Goal: Information Seeking & Learning: Learn about a topic

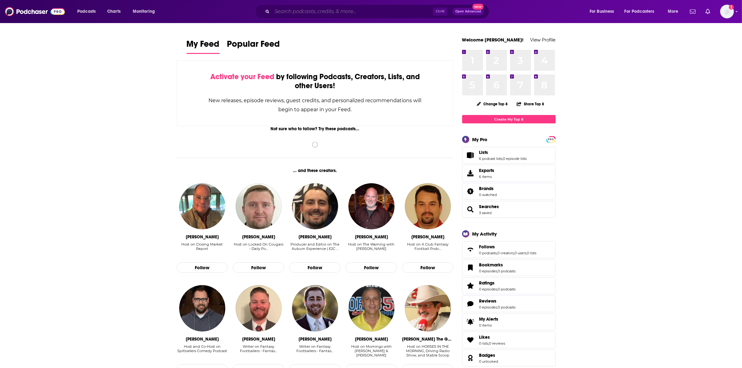
click at [323, 10] on input "Search podcasts, credits, & more..." at bounding box center [352, 12] width 161 height 10
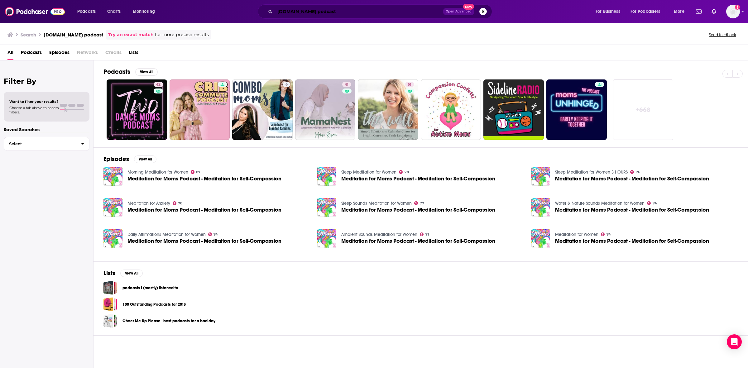
drag, startPoint x: 301, startPoint y: 11, endPoint x: 306, endPoint y: 12, distance: 5.0
click at [301, 11] on input "[DOMAIN_NAME] podcast" at bounding box center [359, 12] width 168 height 10
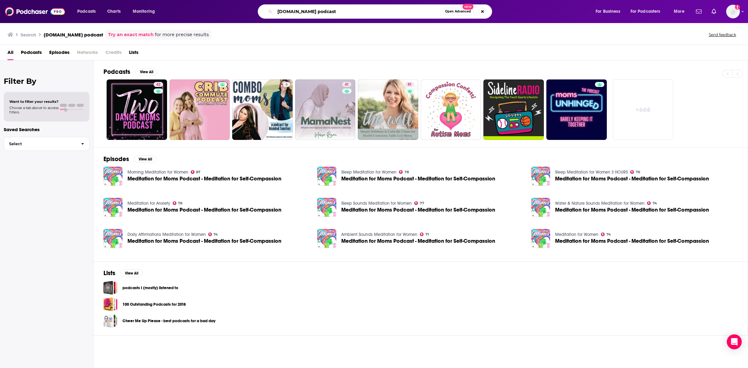
click at [321, 14] on input "[DOMAIN_NAME] podcast" at bounding box center [358, 12] width 167 height 10
click at [311, 10] on input "[DOMAIN_NAME] podcast" at bounding box center [358, 12] width 167 height 10
type input "[DOMAIN_NAME]"
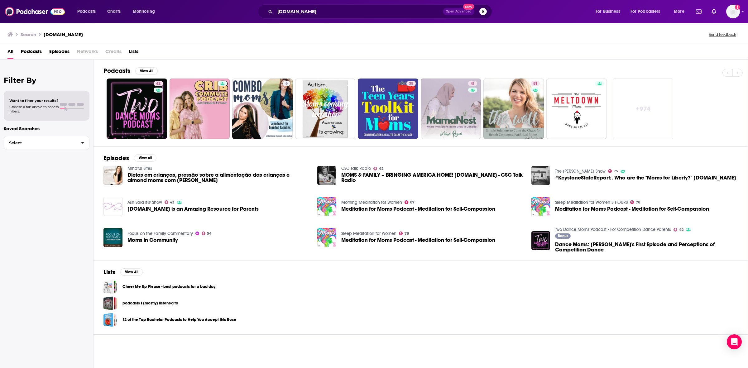
click at [300, 17] on div "[DOMAIN_NAME] Open Advanced New" at bounding box center [375, 11] width 234 height 14
click at [305, 10] on input "[DOMAIN_NAME]" at bounding box center [359, 12] width 168 height 10
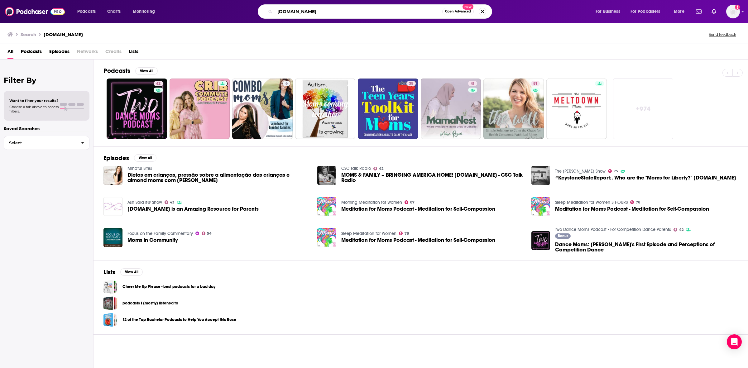
drag, startPoint x: 328, startPoint y: 12, endPoint x: 240, endPoint y: 13, distance: 88.2
click at [241, 13] on div "[DOMAIN_NAME] Open Advanced New" at bounding box center [381, 11] width 416 height 14
type input "the breakdown with [PERSON_NAME]"
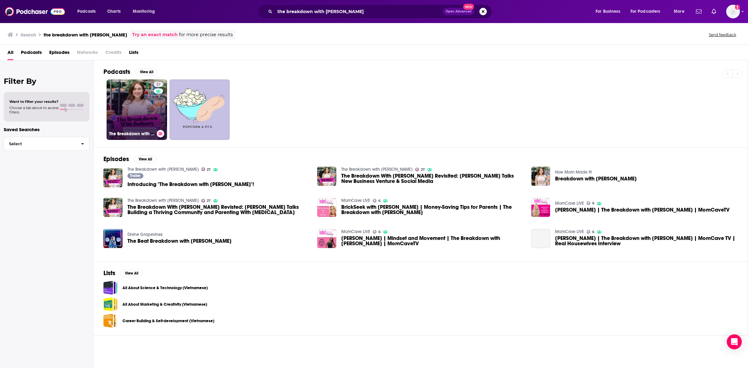
click at [160, 99] on div "27" at bounding box center [159, 106] width 11 height 48
